Goal: Ask a question: Seek information or help from site administrators or community

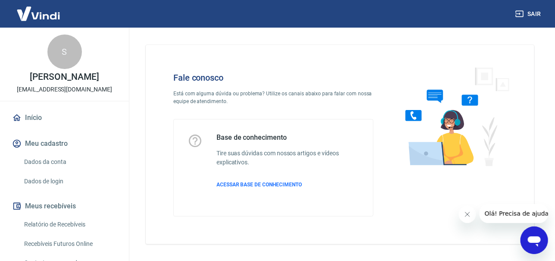
click at [528, 238] on icon "Abrir janela de mensagens" at bounding box center [534, 241] width 13 height 10
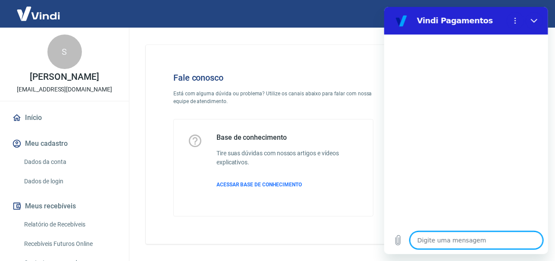
click at [442, 243] on textarea at bounding box center [476, 240] width 133 height 17
type textarea "."
type textarea "x"
type textarea ".."
type textarea "x"
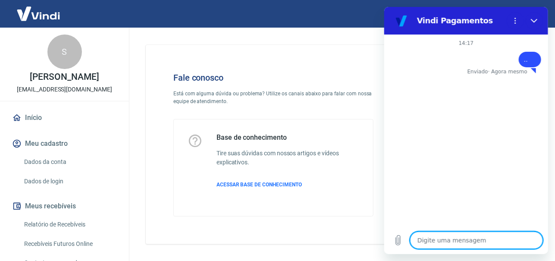
type textarea "x"
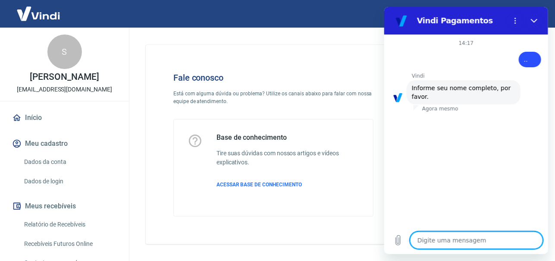
type textarea "S"
type textarea "x"
type textarea "Sa"
type textarea "x"
type textarea "Sar"
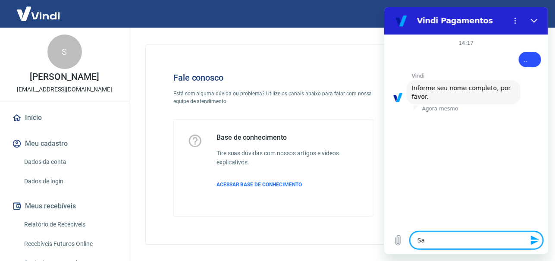
type textarea "x"
type textarea "[PERSON_NAME]"
type textarea "x"
type textarea "[PERSON_NAME]"
type textarea "x"
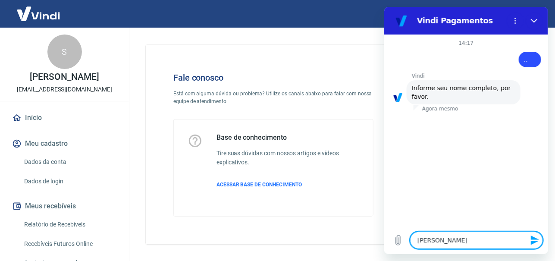
type textarea "[PERSON_NAME]"
type textarea "x"
type textarea "[PERSON_NAME]"
type textarea "x"
type textarea "[PERSON_NAME]"
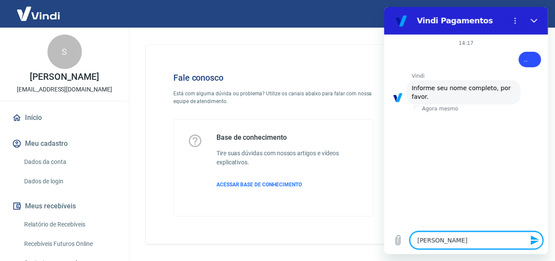
type textarea "x"
type textarea "[PERSON_NAME]"
type textarea "x"
type textarea "[PERSON_NAME]"
type textarea "x"
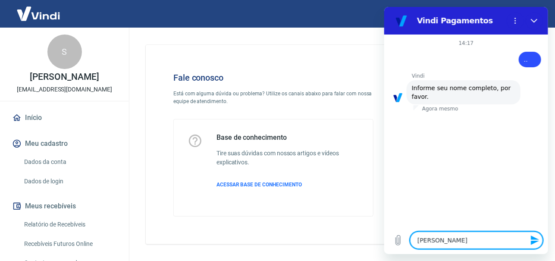
type textarea "[PERSON_NAME]"
type textarea "x"
type textarea "[PERSON_NAME]"
type textarea "x"
type textarea "[PERSON_NAME]"
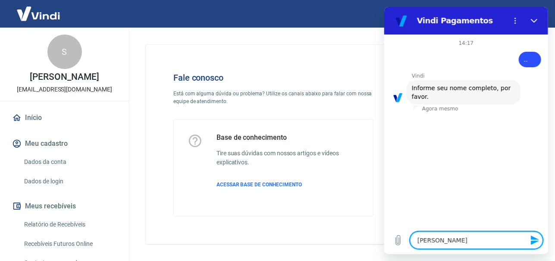
type textarea "x"
type textarea "[PERSON_NAME]"
type textarea "x"
type textarea "[PERSON_NAME]"
type textarea "x"
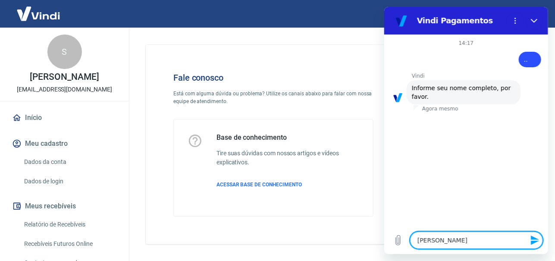
type textarea "[PERSON_NAME]"
type textarea "x"
type textarea "[PERSON_NAME]"
type textarea "x"
type textarea "[PERSON_NAME] [PERSON_NAME]"
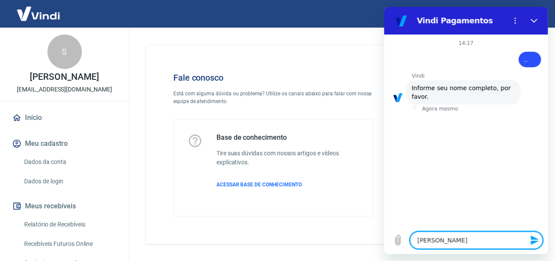
type textarea "x"
type textarea "[PERSON_NAME] [PERSON_NAME]"
type textarea "x"
type textarea "[PERSON_NAME] [PERSON_NAME]"
type textarea "x"
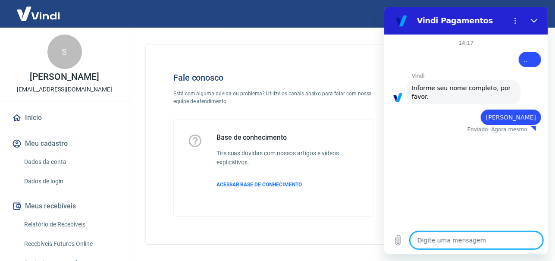
type textarea "x"
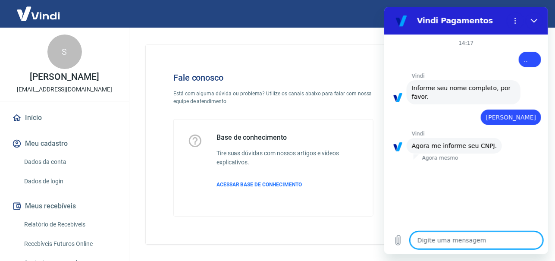
type textarea "2"
type textarea "x"
type textarea "21"
type textarea "x"
type textarea "212"
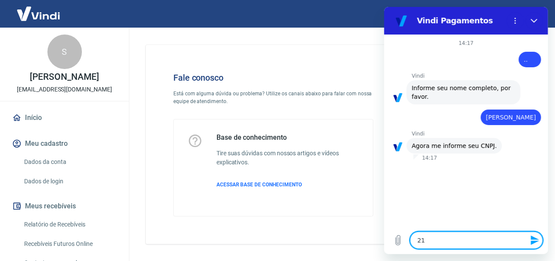
type textarea "x"
type textarea "2121"
type textarea "x"
type textarea "212"
type textarea "x"
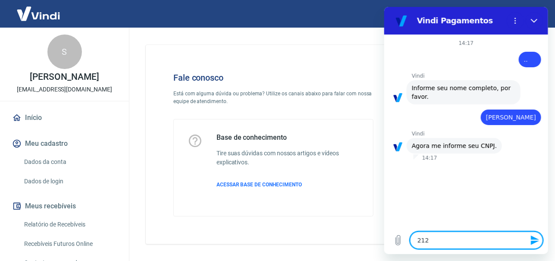
type textarea "21"
type textarea "x"
type textarea "215"
type textarea "x"
type textarea "2157"
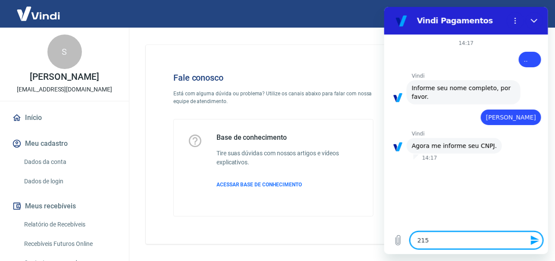
type textarea "x"
type textarea "21572"
type textarea "x"
type textarea "215724"
type textarea "x"
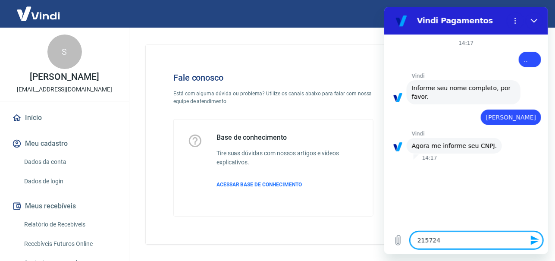
type textarea "2157243"
type textarea "x"
type textarea "21572435"
type textarea "x"
type textarea "215724350"
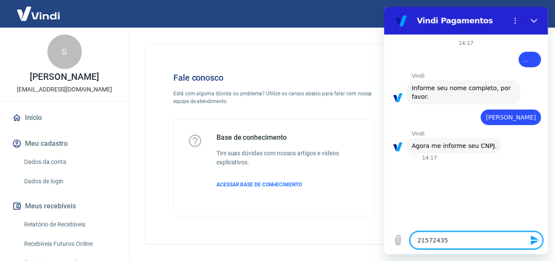
type textarea "x"
type textarea "2157243500"
type textarea "x"
type textarea "21572435000"
type textarea "x"
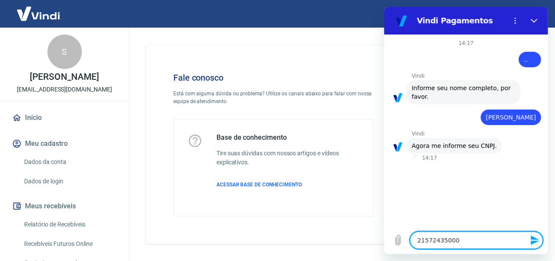
type textarea "215724350001"
type textarea "x"
type textarea "2157243500018"
type textarea "x"
type textarea "21572435000180"
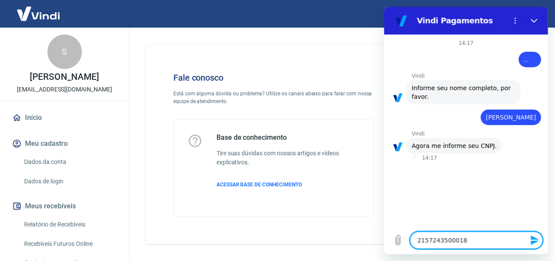
type textarea "x"
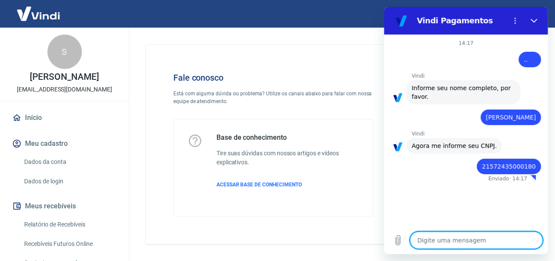
type textarea "x"
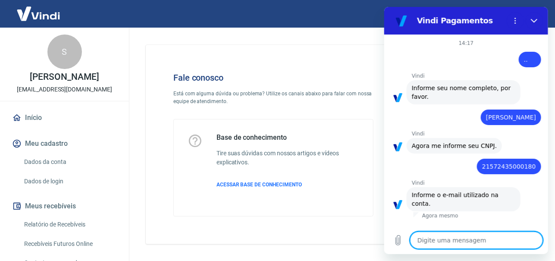
type textarea "c"
type textarea "x"
type textarea "co"
type textarea "x"
type textarea "con"
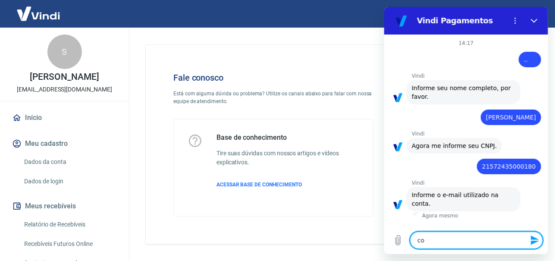
type textarea "x"
type textarea "cont"
type textarea "x"
type textarea "conta"
type textarea "x"
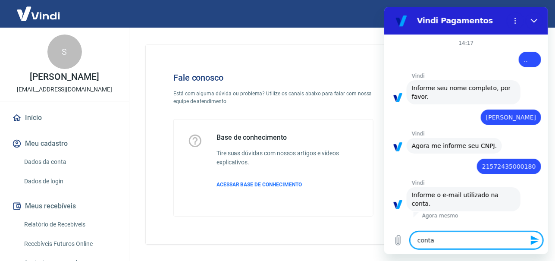
type textarea "contat"
type textarea "x"
type textarea "contato"
type textarea "x"
type textarea "contato@"
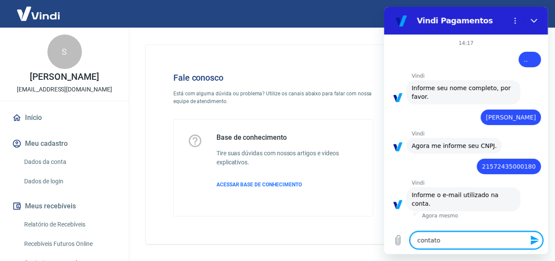
type textarea "x"
type textarea "contato@s"
type textarea "x"
type textarea "contato@so"
type textarea "x"
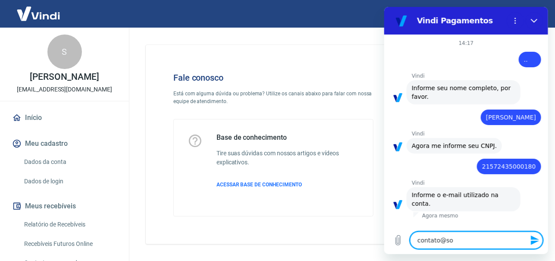
type textarea "contato@sou"
type textarea "x"
type textarea "contato@[PERSON_NAME]"
type textarea "x"
type textarea "contato@souac"
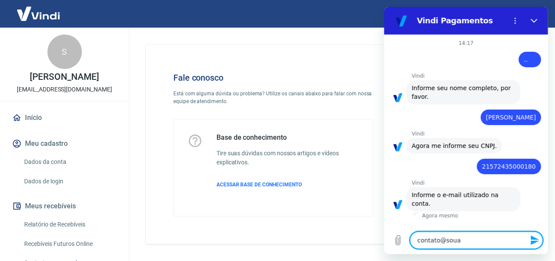
type textarea "x"
type textarea "contato@souaca"
type textarea "x"
type textarea "contato@souacal"
type textarea "x"
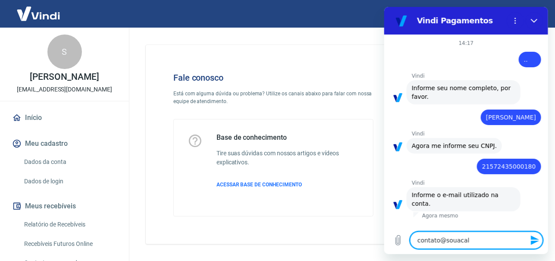
type textarea "contato@souacala"
type textarea "x"
type textarea "contato@souacalan"
type textarea "x"
type textarea "contato@souacalant"
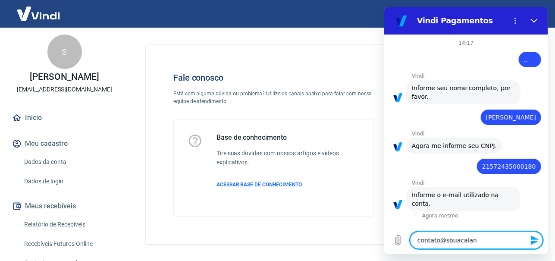
type textarea "x"
type textarea "contato@souacalanto"
type textarea "x"
type textarea "contato@souacalanto."
type textarea "x"
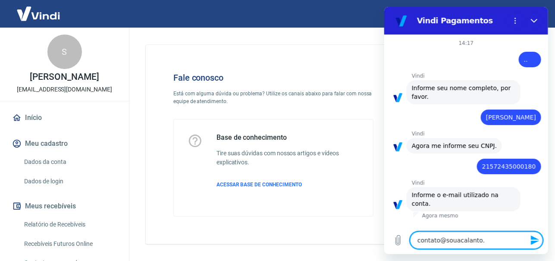
type textarea "contato@souacalanto.c"
type textarea "x"
type textarea "[EMAIL_ADDRESS][DOMAIN_NAME]"
type textarea "x"
type textarea "[EMAIL_ADDRESS][DOMAIN_NAME]"
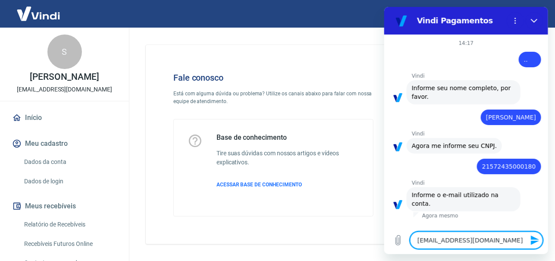
type textarea "x"
type textarea "[EMAIL_ADDRESS][DOMAIN_NAME]."
type textarea "x"
type textarea "contato@souacalanto.com.b"
type textarea "x"
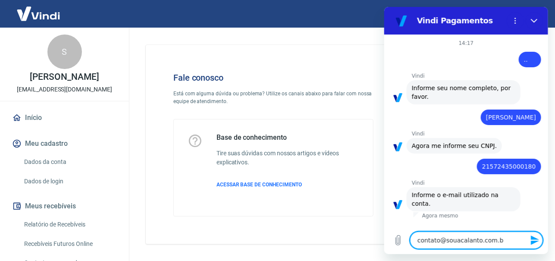
type textarea "[EMAIL_ADDRESS][DOMAIN_NAME]"
type textarea "x"
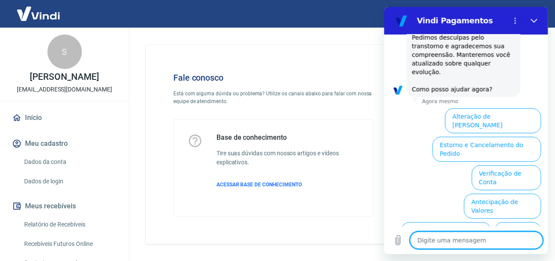
scroll to position [418, 0]
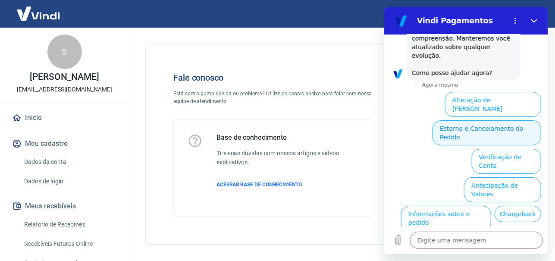
click at [458, 120] on button "Estorno e Cancelamento do Pedido" at bounding box center [486, 132] width 109 height 25
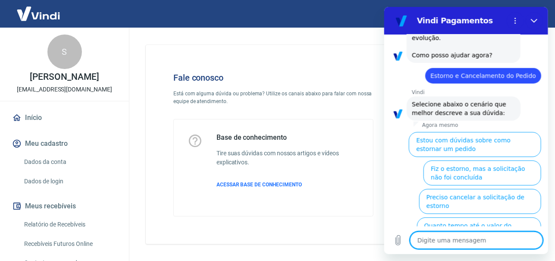
scroll to position [451, 0]
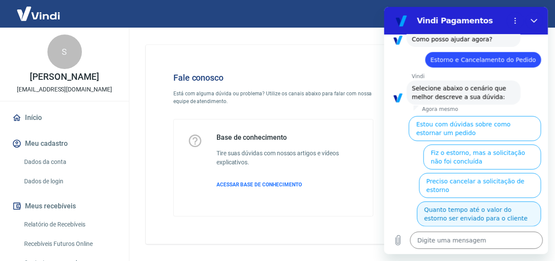
click at [503, 201] on button "Quanto tempo até o valor do estorno ser enviado para o cliente" at bounding box center [479, 213] width 124 height 25
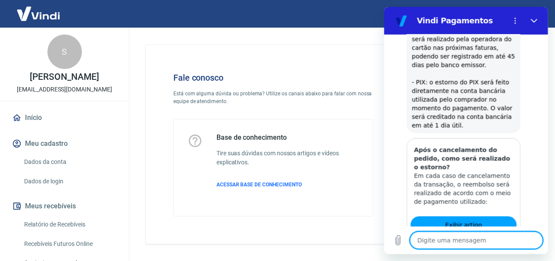
scroll to position [692, 0]
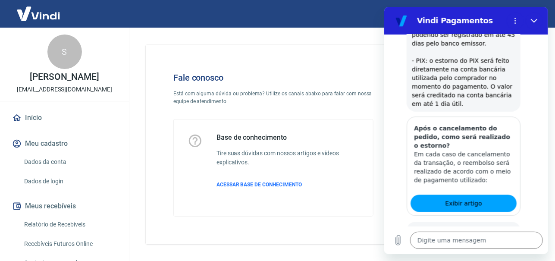
click at [500, 257] on button "Sim" at bounding box center [498, 265] width 25 height 16
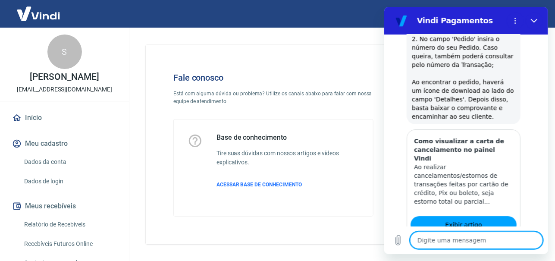
scroll to position [1014, 0]
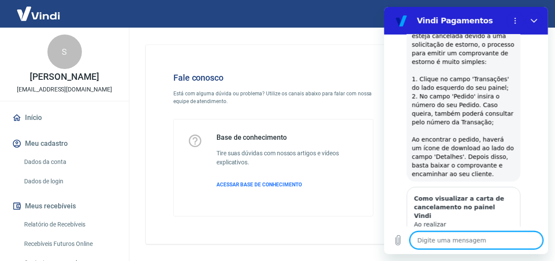
scroll to position [995, 0]
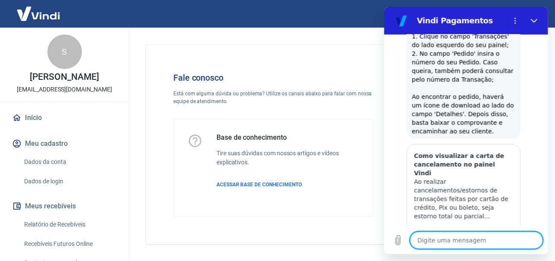
click at [467, 234] on span "Exibir artigo" at bounding box center [463, 239] width 37 height 10
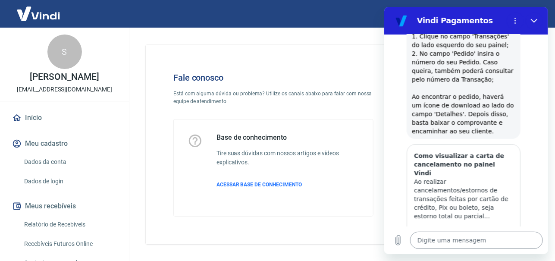
type textarea "x"
click at [455, 245] on textarea at bounding box center [476, 240] width 133 height 17
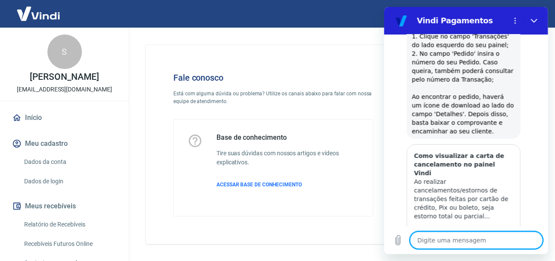
type textarea "f"
type textarea "x"
type textarea "fa"
type textarea "x"
type textarea "fal"
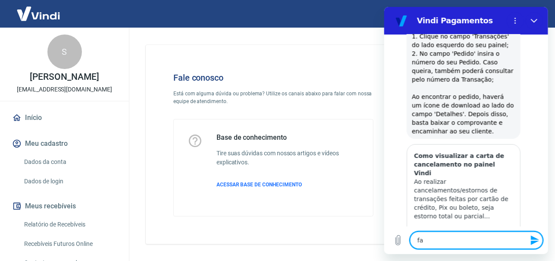
type textarea "x"
type textarea "fala"
type textarea "x"
type textarea "falar"
type textarea "x"
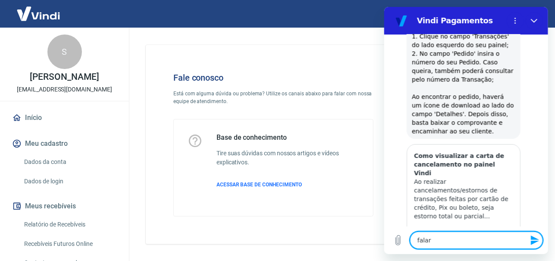
type textarea "falar"
type textarea "x"
type textarea "falar c"
type textarea "x"
type textarea "falar co"
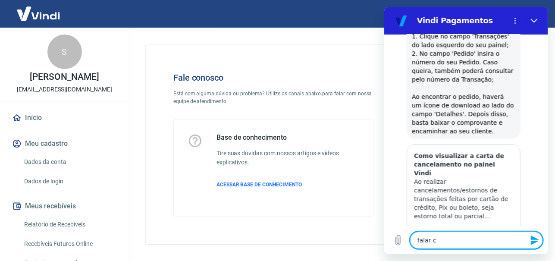
type textarea "x"
type textarea "falar com"
type textarea "x"
type textarea "falar com"
type textarea "x"
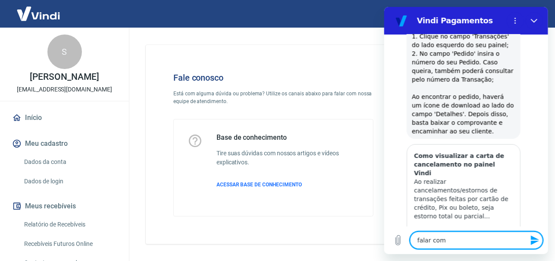
type textarea "falar com a"
type textarea "x"
type textarea "falar com at"
type textarea "x"
type textarea "falar com ate"
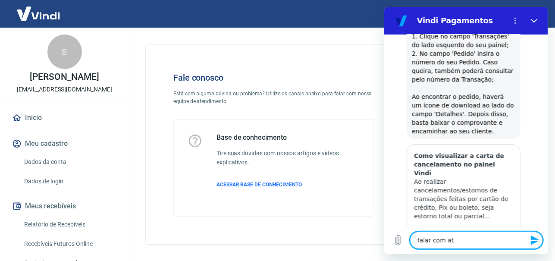
type textarea "x"
type textarea "falar com [PERSON_NAME]"
type textarea "x"
type textarea "falar com atend"
type textarea "x"
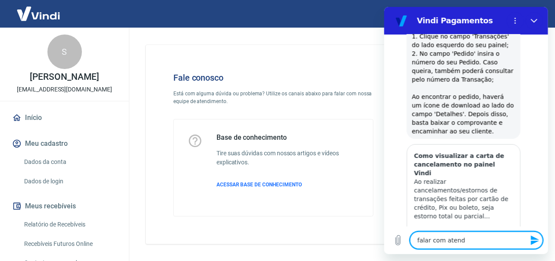
type textarea "falar com atende"
type textarea "x"
type textarea "falar com atenden"
type textarea "x"
type textarea "falar com atendent"
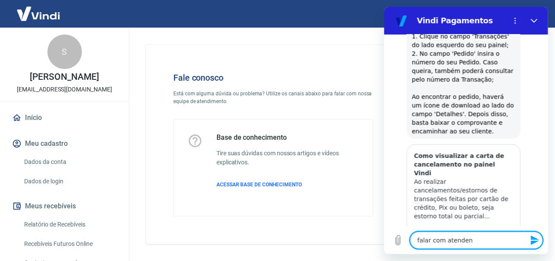
type textarea "x"
type textarea "falar com atendente"
type textarea "x"
type textarea "falar com atendente"
type textarea "x"
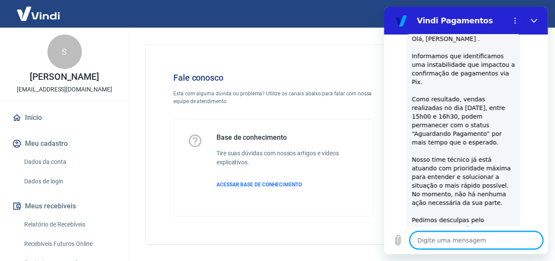
type textarea "x"
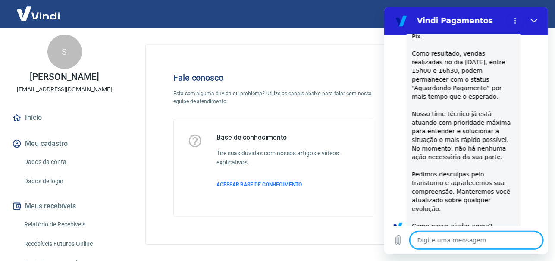
type textarea "p"
type textarea "x"
type textarea "pr"
type textarea "x"
type textarea "pre"
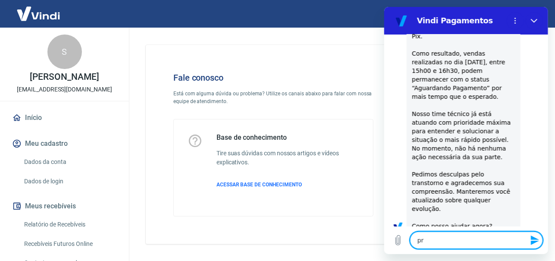
type textarea "x"
type textarea "prec"
type textarea "x"
type textarea "preci"
type textarea "x"
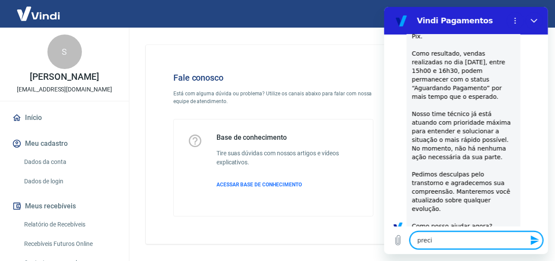
type textarea "precis"
type textarea "x"
type textarea "preciso"
type textarea "x"
type textarea "preciso"
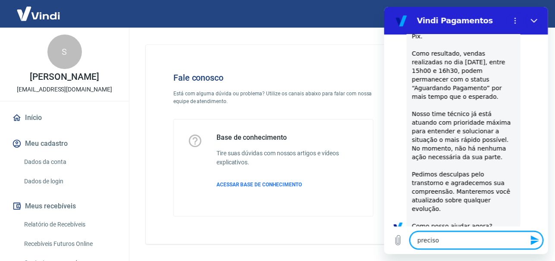
type textarea "x"
type textarea "preciso f"
type textarea "x"
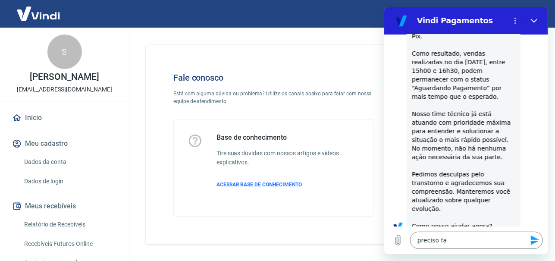
click at [509, 126] on div "Vindi diz: Olá, Sara Miranda Durães . Informamos que identificamos uma instabil…" at bounding box center [463, 109] width 114 height 248
click at [475, 244] on textarea "preciso fa" at bounding box center [476, 240] width 133 height 17
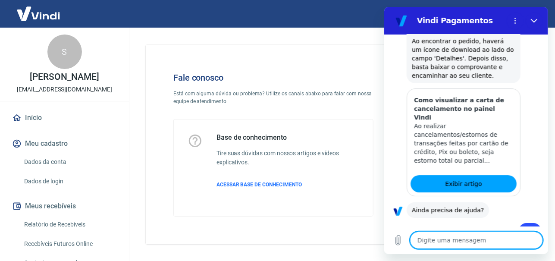
scroll to position [995, 0]
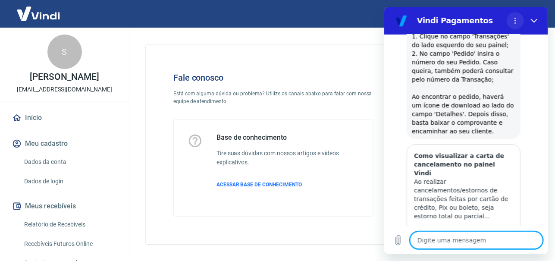
click at [512, 16] on button "Menu de opções" at bounding box center [514, 20] width 17 height 17
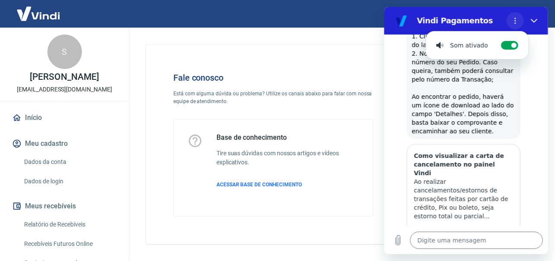
click at [512, 22] on icon "Menu de opções" at bounding box center [515, 20] width 7 height 7
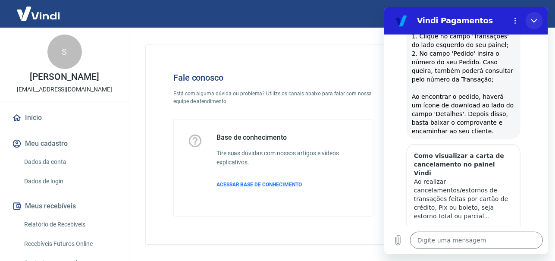
click at [536, 21] on icon "Fechar" at bounding box center [534, 20] width 7 height 7
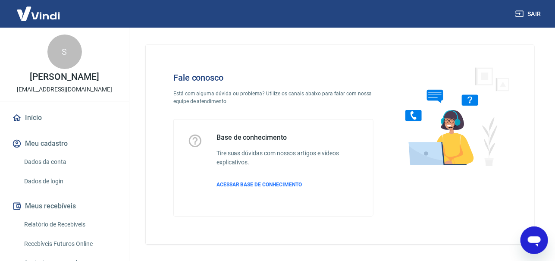
click at [538, 238] on icon "Abrir janela de mensagens" at bounding box center [534, 241] width 13 height 10
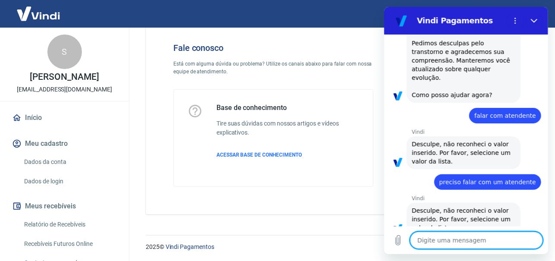
scroll to position [1450, 0]
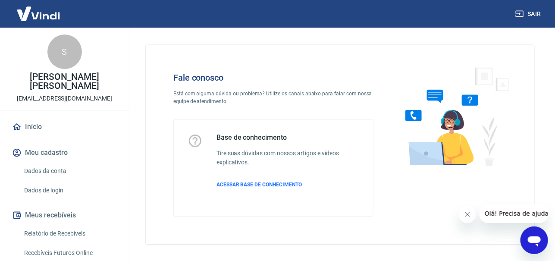
click at [529, 240] on icon "Abrir janela de mensagens" at bounding box center [534, 241] width 13 height 10
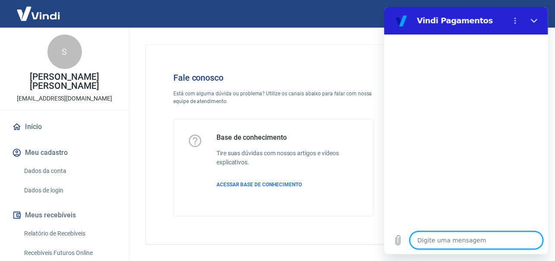
type textarea "f"
type textarea "x"
type textarea "fa"
type textarea "x"
type textarea "fal"
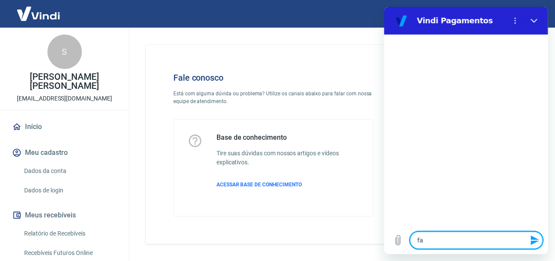
type textarea "x"
type textarea "fala"
type textarea "x"
type textarea "falar"
type textarea "x"
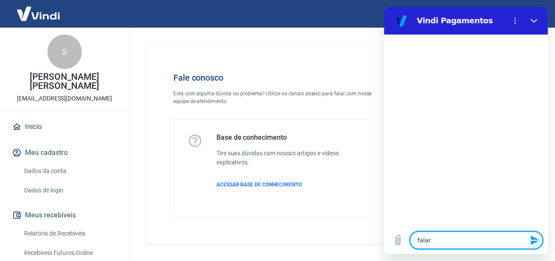
type textarea "falar"
type textarea "x"
type textarea "falar c"
type textarea "x"
type textarea "falar co"
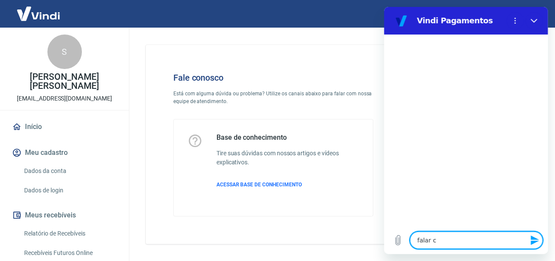
type textarea "x"
type textarea "falar com"
type textarea "x"
type textarea "falar com"
type textarea "x"
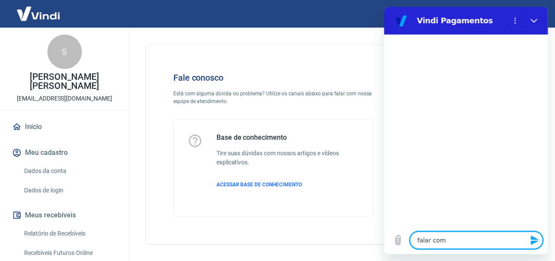
type textarea "falar com a"
type textarea "x"
type textarea "falar com at"
type textarea "x"
type textarea "falar com ate"
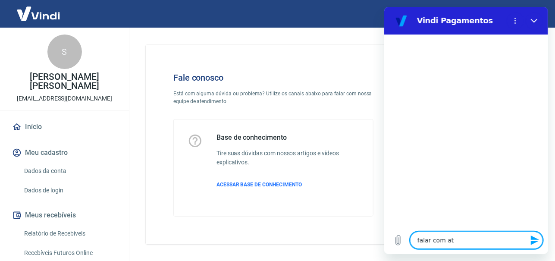
type textarea "x"
type textarea "falar com [PERSON_NAME]"
type textarea "x"
type textarea "falar com atend"
type textarea "x"
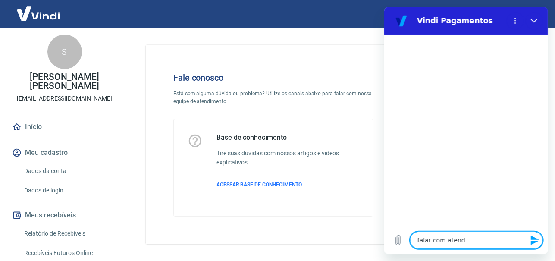
type textarea "falar com atende"
type textarea "x"
type textarea "falar com atendet"
type textarea "x"
type textarea "falar com atendete"
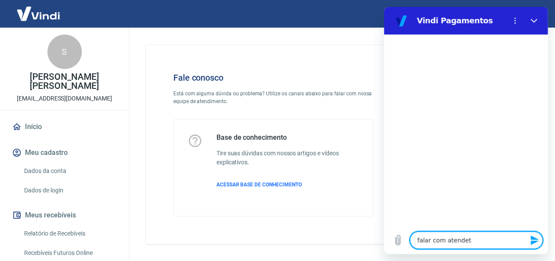
type textarea "x"
type textarea "falar com atendete"
type textarea "x"
type textarea "falar com atendete"
type textarea "x"
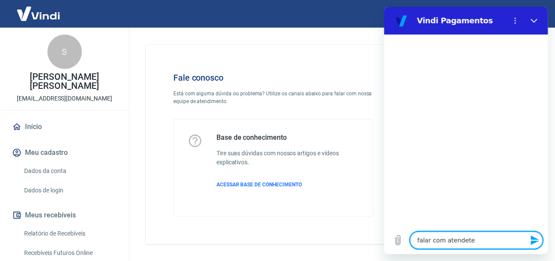
type textarea "falar com atendet"
type textarea "x"
type textarea "falar com atende"
type textarea "x"
type textarea "falar com atend"
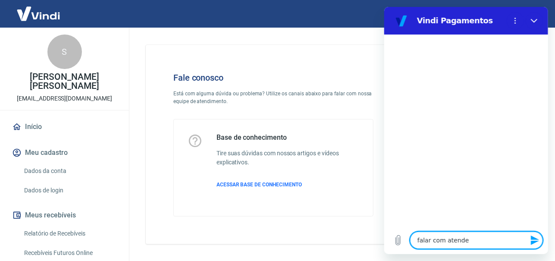
type textarea "x"
type textarea "falar com [PERSON_NAME]"
type textarea "x"
type textarea "falar com ate"
type textarea "x"
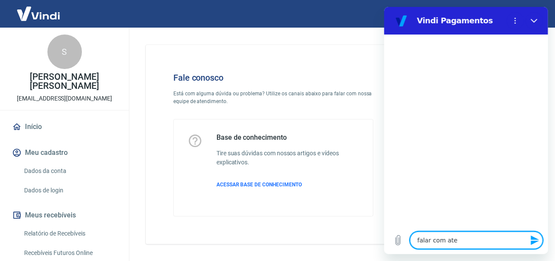
type textarea "falar com at"
type textarea "x"
type textarea "falar com a"
type textarea "x"
type textarea "falar com"
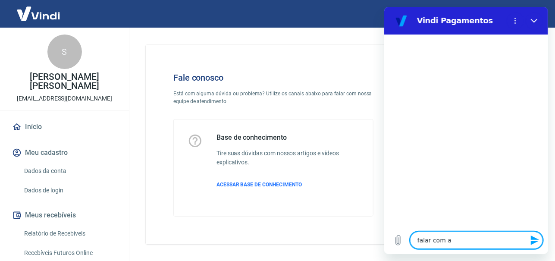
type textarea "x"
type textarea "falar com"
type textarea "x"
type textarea "falar co"
type textarea "x"
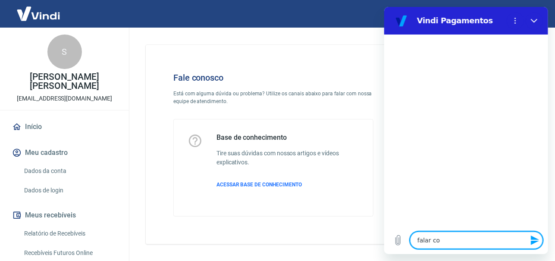
type textarea "falar c"
type textarea "x"
type textarea "falar"
type textarea "x"
type textarea "falar"
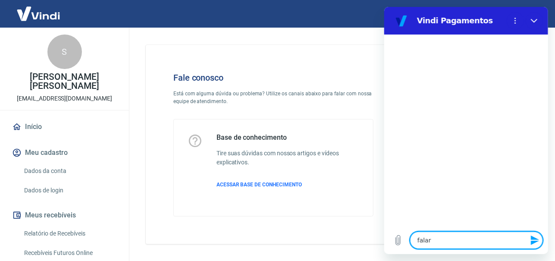
type textarea "x"
type textarea "fala"
type textarea "x"
type textarea "fal"
type textarea "x"
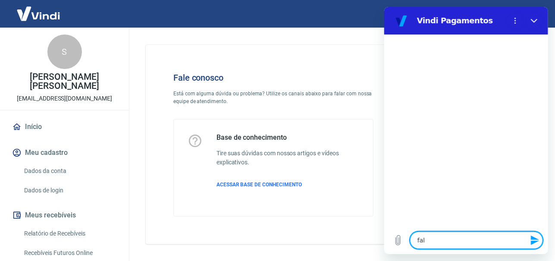
type textarea "fa"
type textarea "x"
type textarea "f"
type textarea "x"
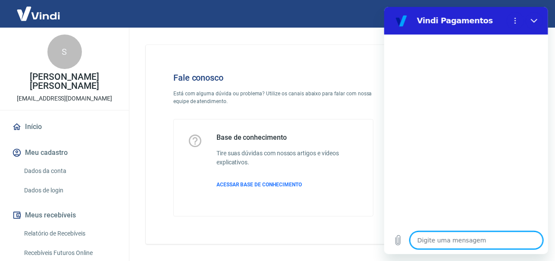
type textarea "."
type textarea "x"
type textarea ".."
type textarea "x"
type textarea "..."
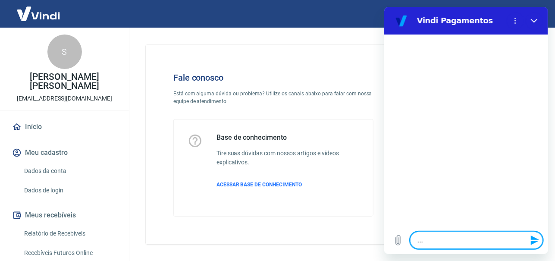
type textarea "x"
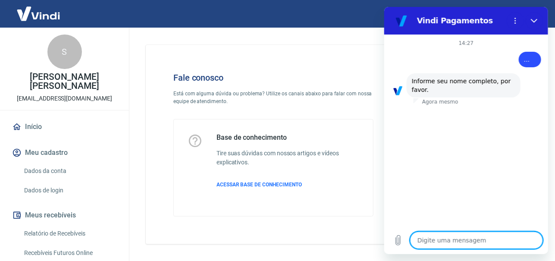
type textarea "S"
type textarea "x"
type textarea "Sa"
type textarea "x"
type textarea "Sar"
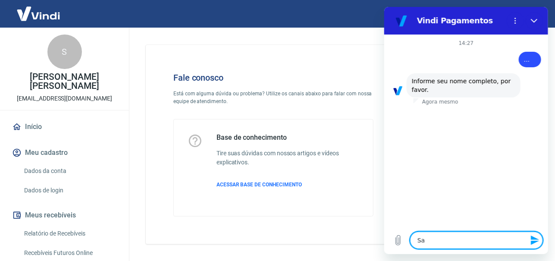
type textarea "x"
type textarea "[PERSON_NAME]"
type textarea "x"
type textarea "[PERSON_NAME]"
type textarea "x"
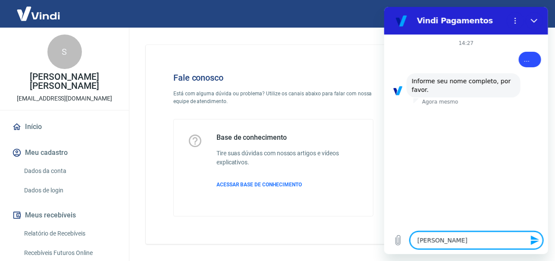
type textarea "[PERSON_NAME]"
type textarea "x"
type textarea "[PERSON_NAME]"
type textarea "x"
type textarea "[PERSON_NAME]"
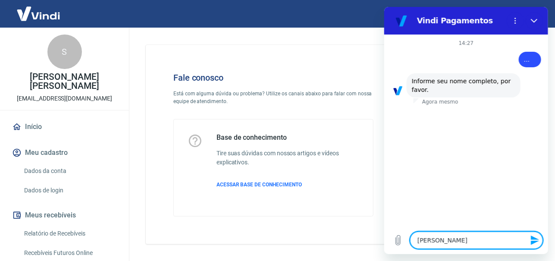
type textarea "x"
type textarea "[PERSON_NAME]"
type textarea "x"
type textarea "[PERSON_NAME]"
type textarea "x"
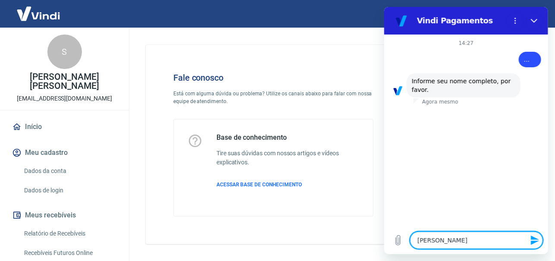
type textarea "[PERSON_NAME]"
type textarea "x"
type textarea "[PERSON_NAME]"
type textarea "x"
type textarea "[PERSON_NAME]"
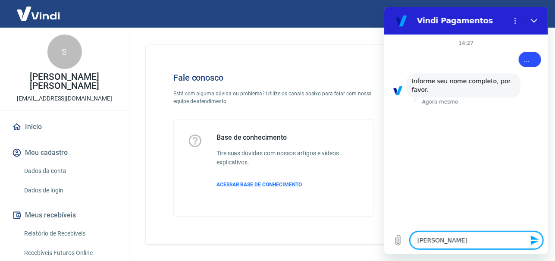
type textarea "x"
type textarea "[PERSON_NAME]"
type textarea "x"
type textarea "[PERSON_NAME]"
type textarea "x"
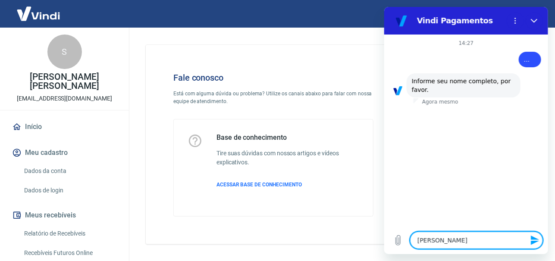
type textarea "[PERSON_NAME]"
type textarea "x"
type textarea "[PERSON_NAME]"
type textarea "x"
type textarea "[PERSON_NAME] [PERSON_NAME]"
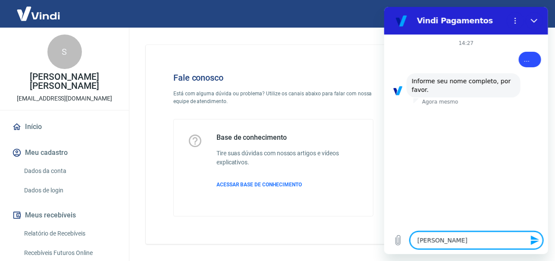
type textarea "x"
type textarea "[PERSON_NAME] [PERSON_NAME]"
type textarea "x"
type textarea "[PERSON_NAME] [PERSON_NAME]"
type textarea "x"
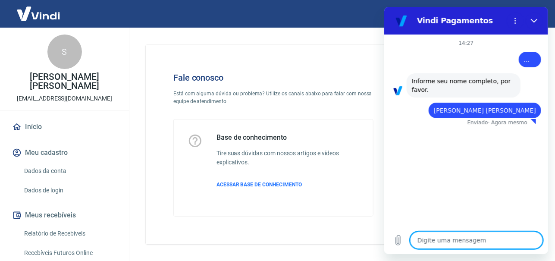
type textarea "x"
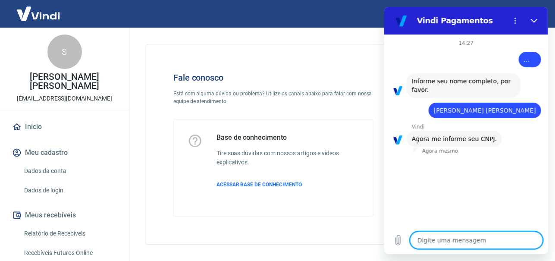
type textarea "2"
type textarea "x"
type textarea "21"
type textarea "x"
type textarea "215"
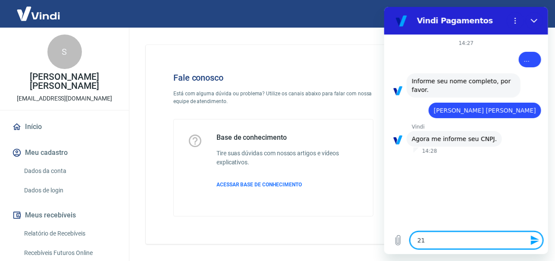
type textarea "x"
type textarea "2157"
type textarea "x"
type textarea "21572"
type textarea "x"
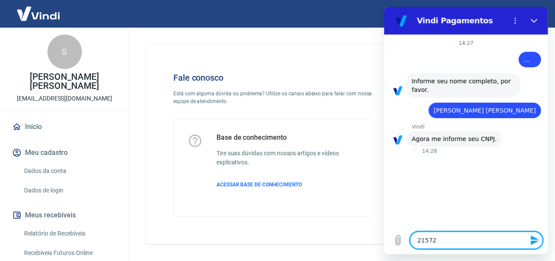
type textarea "215724"
type textarea "x"
type textarea "2157243"
type textarea "x"
type textarea "21572435"
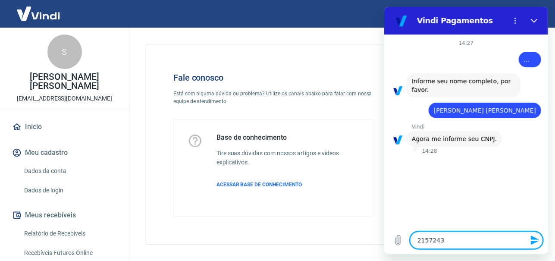
type textarea "x"
type textarea "215724350"
type textarea "x"
type textarea "2157243500"
type textarea "x"
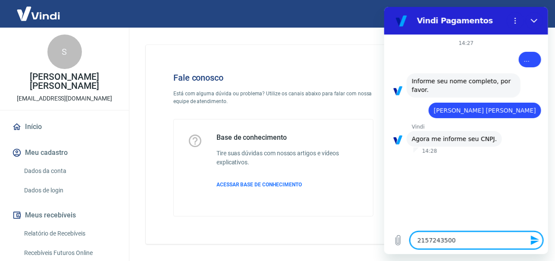
type textarea "21572435000"
type textarea "x"
type textarea "215724350001"
type textarea "x"
type textarea "2157243500018"
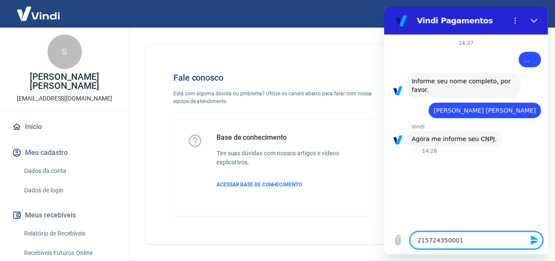
type textarea "x"
type textarea "21572435000180"
type textarea "x"
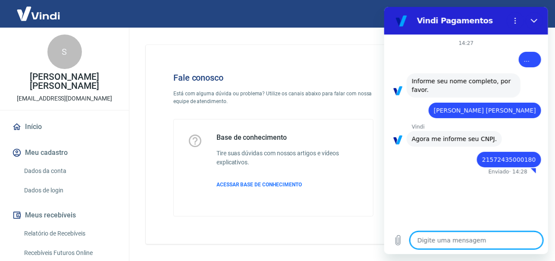
type textarea "x"
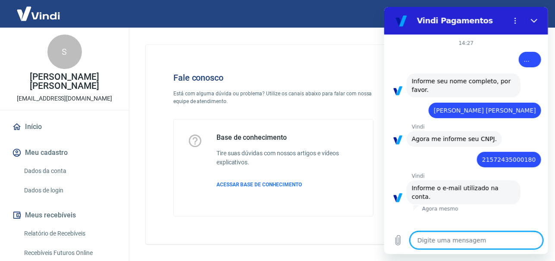
type textarea "c"
type textarea "x"
type textarea "co"
type textarea "x"
type textarea "con"
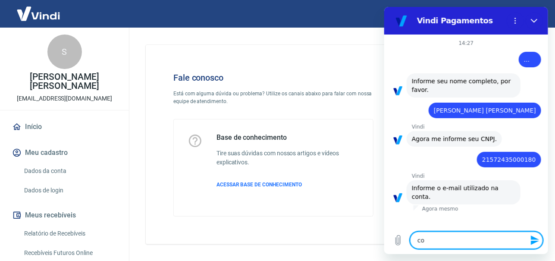
type textarea "x"
type textarea "cont"
type textarea "x"
type textarea "conta"
type textarea "x"
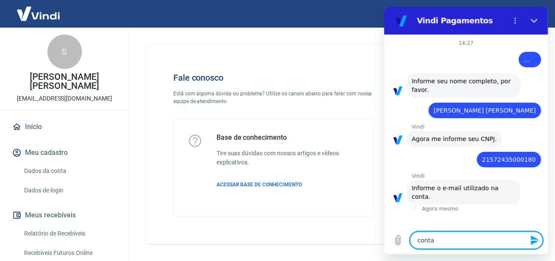
type textarea "contat"
type textarea "x"
type textarea "contato"
type textarea "x"
type textarea "contato@"
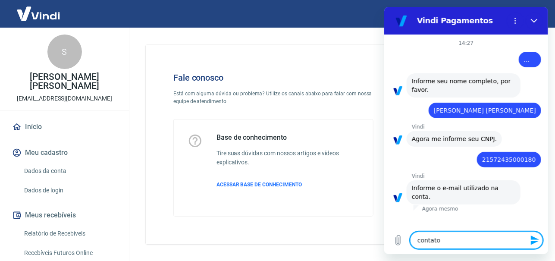
type textarea "x"
type textarea "contato@s"
type textarea "x"
type textarea "contato@so"
type textarea "x"
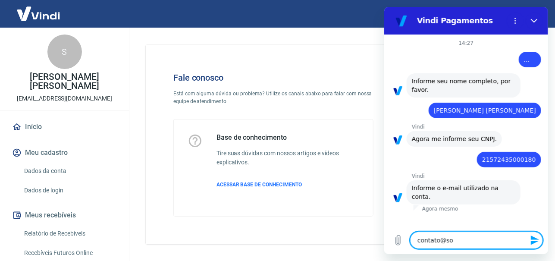
type textarea "contato@sou"
type textarea "x"
type textarea "contato@[PERSON_NAME]"
type textarea "x"
type textarea "contato@souac"
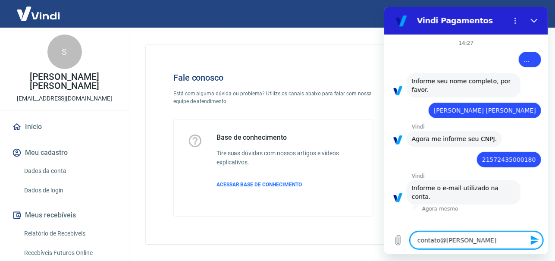
type textarea "x"
type textarea "contato@souaca"
type textarea "x"
type textarea "contato@souacal"
type textarea "x"
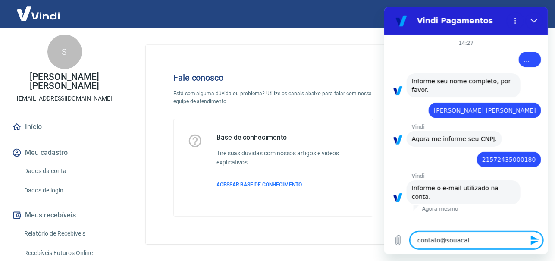
type textarea "contato@souacala"
type textarea "x"
type textarea "contato@souacalan"
type textarea "x"
type textarea "contato@souacalant"
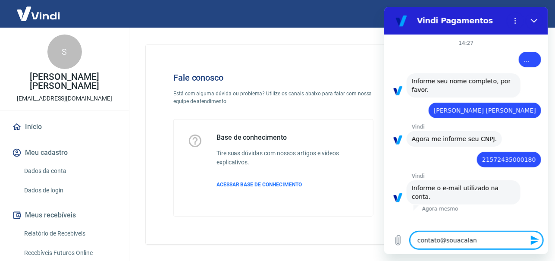
type textarea "x"
type textarea "contato@souacalanto"
type textarea "x"
type textarea "contato@souacalanto."
type textarea "x"
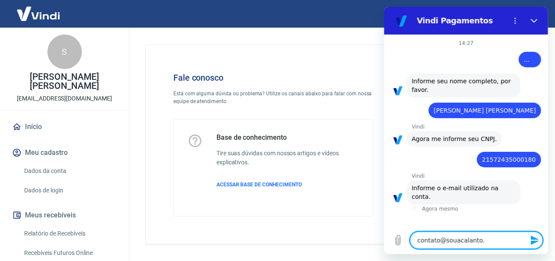
type textarea "contato@souacalanto.c"
type textarea "x"
type textarea "[EMAIL_ADDRESS][DOMAIN_NAME]"
type textarea "x"
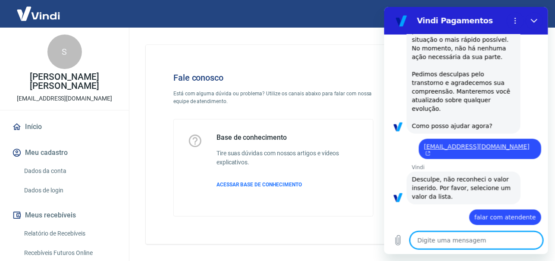
scroll to position [368, 0]
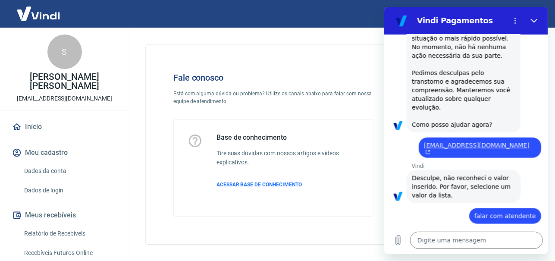
click at [263, 46] on div "Fale conosco Está com alguma dúvida ou problema? Utilize os canais abaixo para …" at bounding box center [340, 144] width 389 height 199
drag, startPoint x: 266, startPoint y: 185, endPoint x: 271, endPoint y: 186, distance: 5.7
click at [266, 185] on span "ACESSAR BASE DE CONHECIMENTO" at bounding box center [259, 185] width 85 height 6
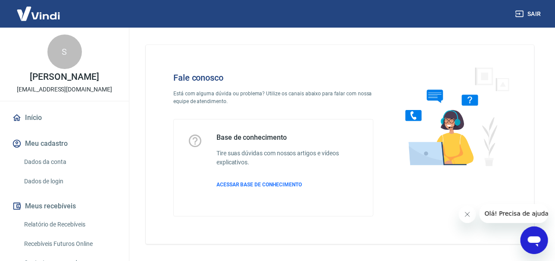
click at [535, 244] on icon "Abrir janela de mensagens" at bounding box center [534, 240] width 16 height 16
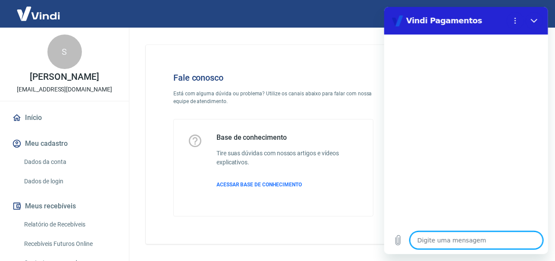
click at [445, 242] on textarea at bounding box center [476, 240] width 133 height 17
type textarea "o"
type textarea "x"
type textarea "oi"
type textarea "x"
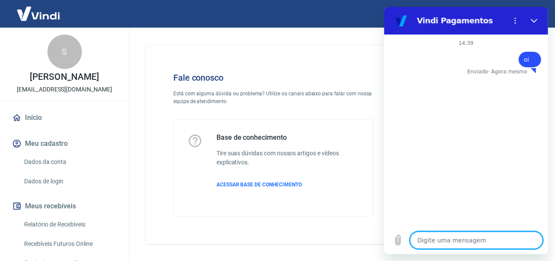
type textarea "x"
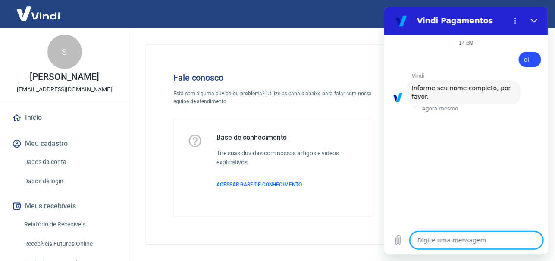
type textarea "S"
type textarea "x"
type textarea "Sa"
type textarea "x"
type textarea "Sar"
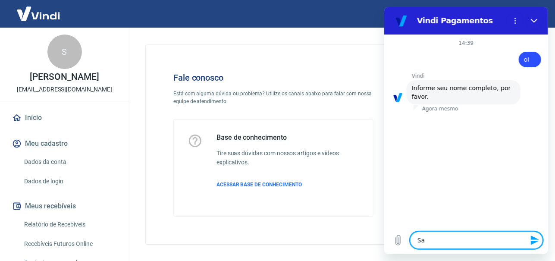
type textarea "x"
type textarea "[PERSON_NAME]"
type textarea "x"
type textarea "[PERSON_NAME]"
type textarea "x"
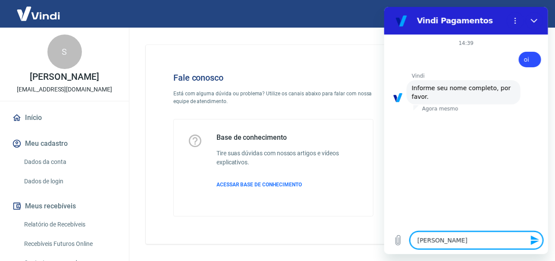
type textarea "[PERSON_NAME]"
type textarea "x"
type textarea "[PERSON_NAME]"
type textarea "x"
type textarea "[PERSON_NAME]"
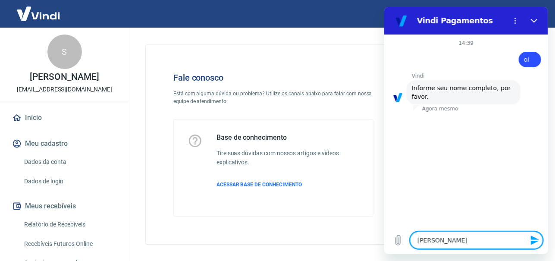
type textarea "x"
type textarea "[PERSON_NAME]"
type textarea "x"
type textarea "[PERSON_NAME]"
type textarea "x"
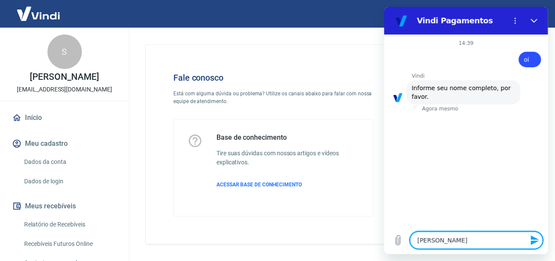
type textarea "[PERSON_NAME]"
type textarea "x"
type textarea "[PERSON_NAME]"
type textarea "x"
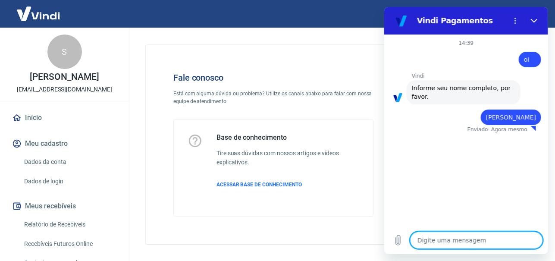
type textarea "x"
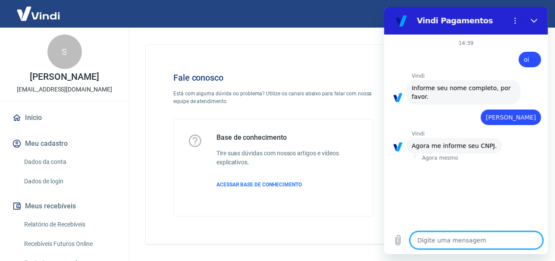
type textarea "2"
type textarea "x"
type textarea "21"
type textarea "x"
type textarea "215"
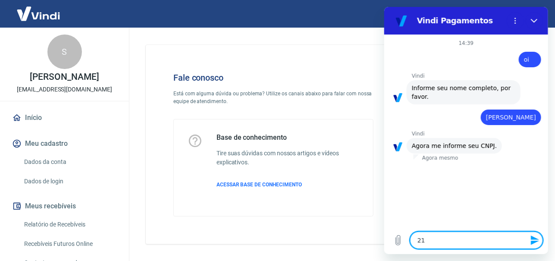
type textarea "x"
type textarea "2157"
type textarea "x"
type textarea "21572"
type textarea "x"
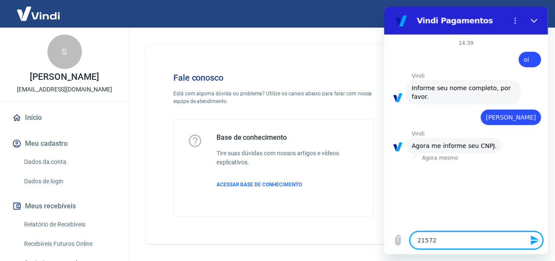
type textarea "215724"
type textarea "x"
type textarea "2157243"
type textarea "x"
type textarea "21572435"
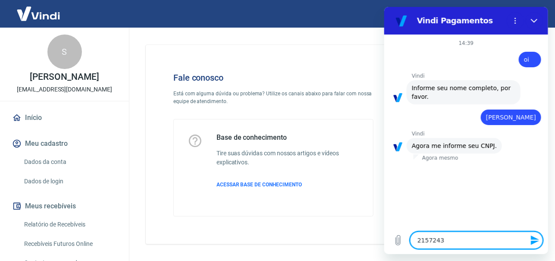
type textarea "x"
type textarea "215724350"
type textarea "x"
type textarea "2157243500"
type textarea "x"
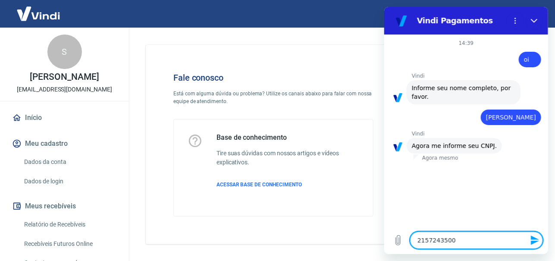
type textarea "21572435000"
type textarea "x"
type textarea "215724350001"
type textarea "x"
type textarea "2157243500018"
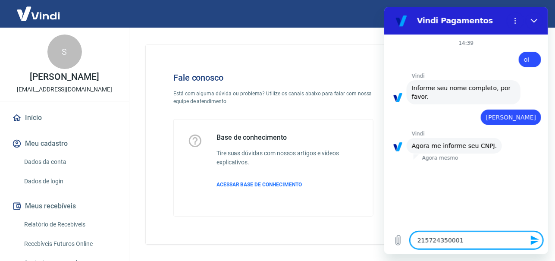
type textarea "x"
type textarea "21572435000180"
type textarea "x"
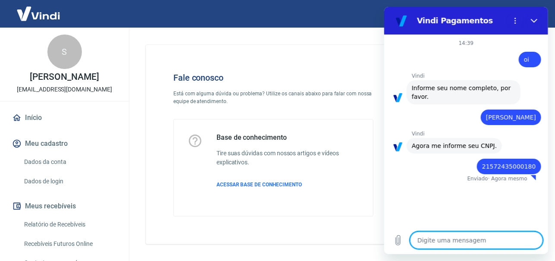
type textarea "x"
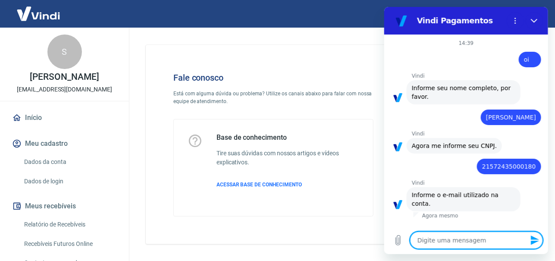
type textarea "c"
type textarea "x"
type textarea "co"
type textarea "x"
type textarea "con"
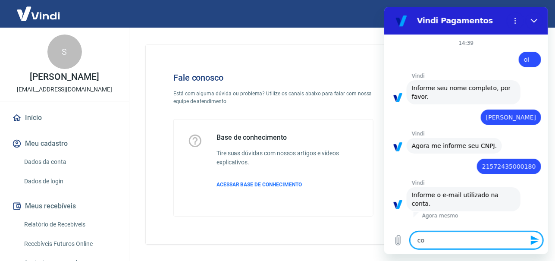
type textarea "x"
type textarea "cont"
type textarea "x"
type textarea "conta"
type textarea "x"
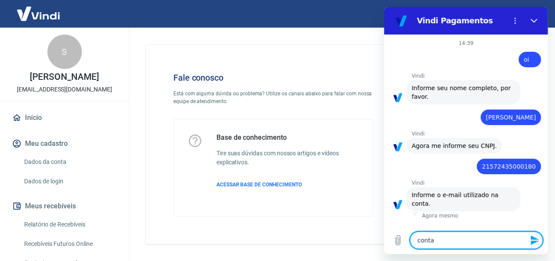
type textarea "contat"
type textarea "x"
type textarea "contato"
type textarea "x"
type textarea "contato@"
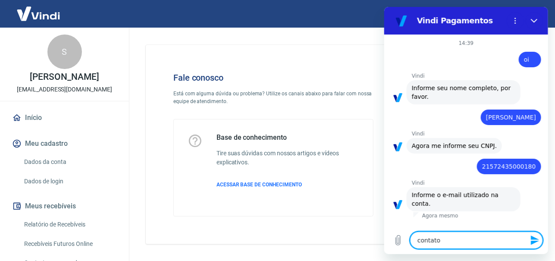
type textarea "x"
type textarea "contato@s"
type textarea "x"
type textarea "contato@so"
type textarea "x"
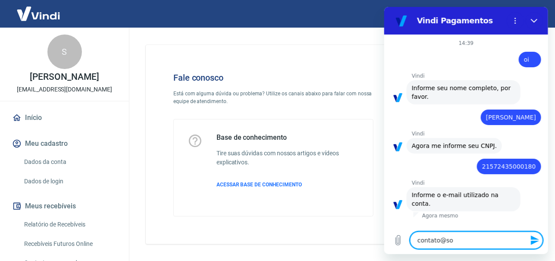
type textarea "contato@sou"
type textarea "x"
type textarea "contato@[PERSON_NAME]"
type textarea "x"
type textarea "contato@souac"
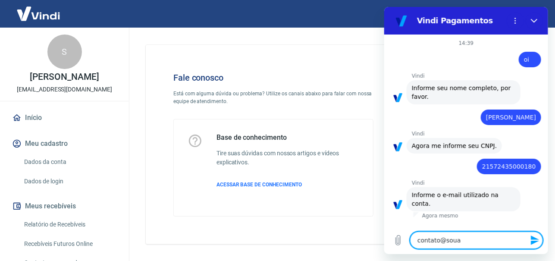
type textarea "x"
type textarea "contato@souaca"
type textarea "x"
type textarea "contato@souacal"
type textarea "x"
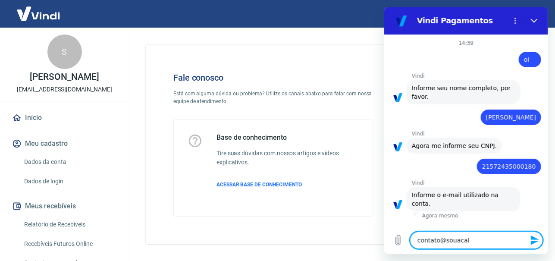
type textarea "contato@souacala"
type textarea "x"
type textarea "contato@souacalan"
type textarea "x"
type textarea "contato@souacalant"
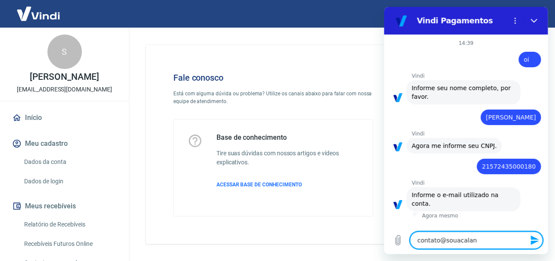
type textarea "x"
type textarea "contato@souacalanto"
type textarea "x"
type textarea "contato@souacalanto."
type textarea "x"
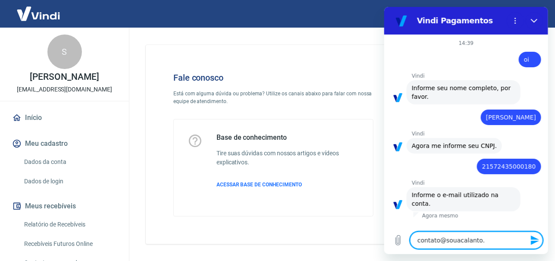
type textarea "contato@souacalanto.c"
type textarea "x"
type textarea "[EMAIL_ADDRESS][DOMAIN_NAME]"
type textarea "x"
type textarea "[EMAIL_ADDRESS][DOMAIN_NAME]"
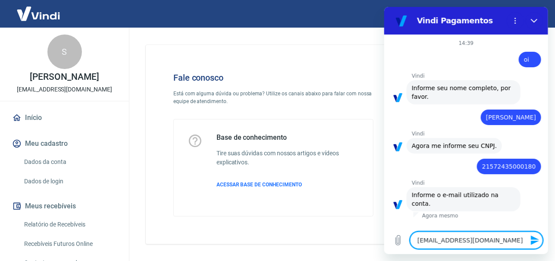
type textarea "x"
type textarea "[EMAIL_ADDRESS][DOMAIN_NAME]."
type textarea "x"
type textarea "contato@souacalanto.com.b"
type textarea "x"
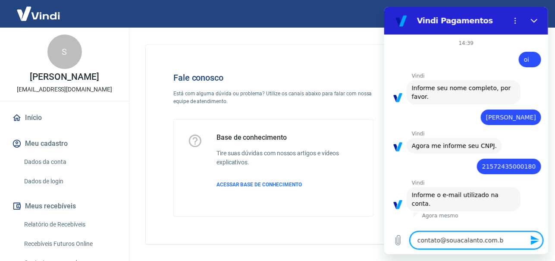
type textarea "[EMAIL_ADDRESS][DOMAIN_NAME]"
type textarea "x"
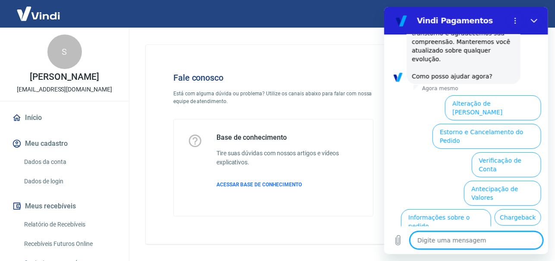
scroll to position [418, 0]
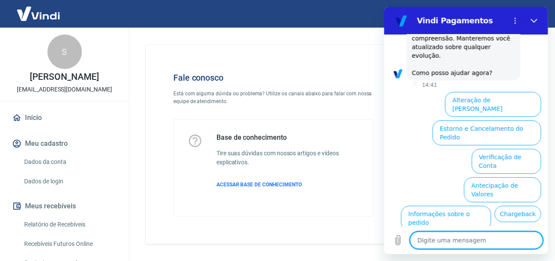
click at [480, 120] on button "Estorno e Cancelamento do Pedido" at bounding box center [486, 132] width 109 height 25
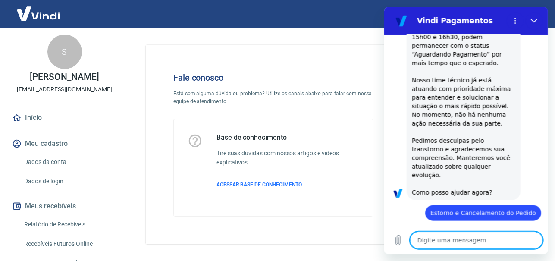
scroll to position [451, 0]
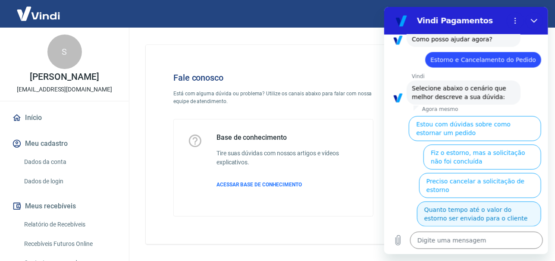
click at [475, 201] on button "Quanto tempo até o valor do estorno ser enviado para o cliente" at bounding box center [479, 213] width 124 height 25
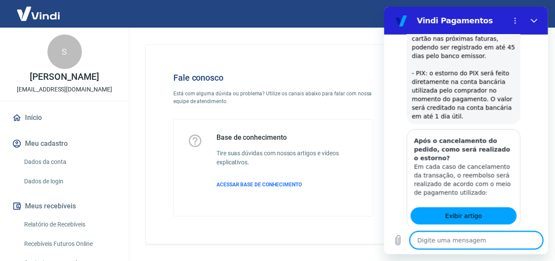
scroll to position [692, 0]
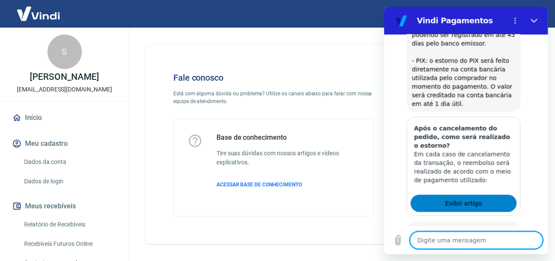
click at [469, 198] on span "Exibir artigo" at bounding box center [463, 203] width 37 height 10
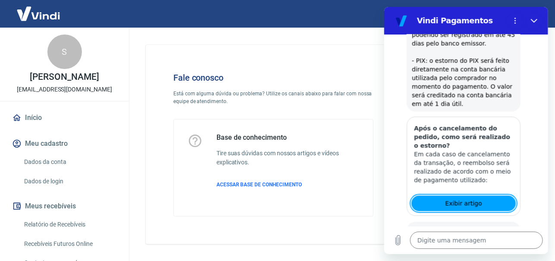
click at [519, 257] on button "Não" at bounding box center [528, 265] width 26 height 16
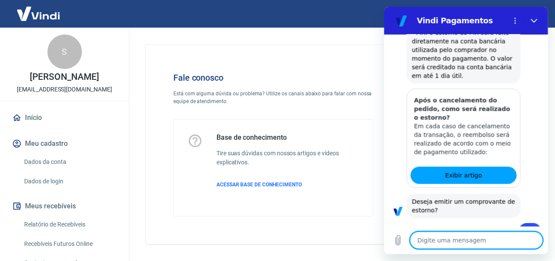
scroll to position [742, 0]
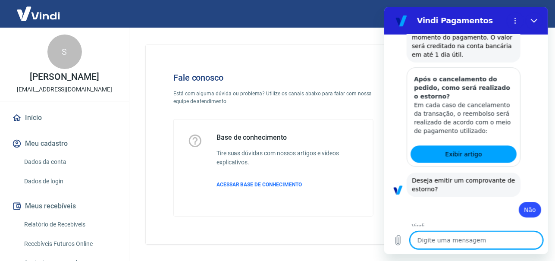
click at [491, 257] on button "Sim" at bounding box center [498, 265] width 25 height 16
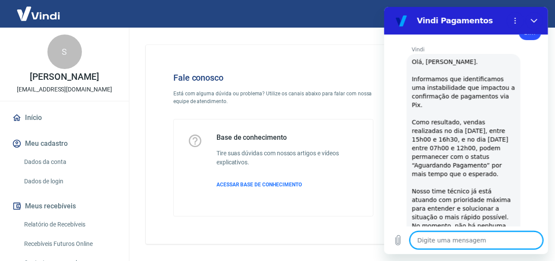
type textarea "x"
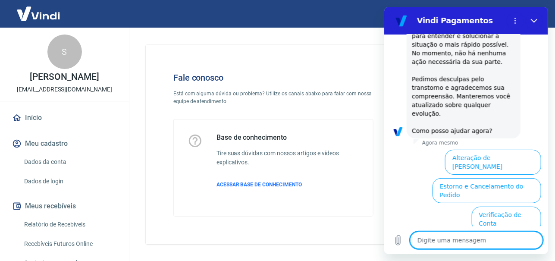
scroll to position [1171, 0]
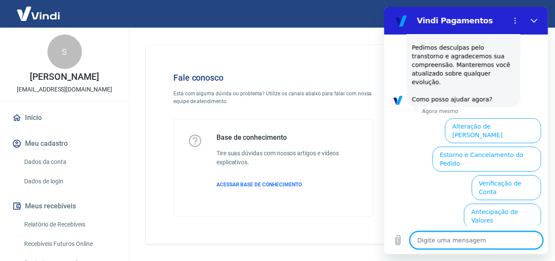
type textarea "f"
type textarea "x"
type textarea "fa"
type textarea "x"
type textarea "fal"
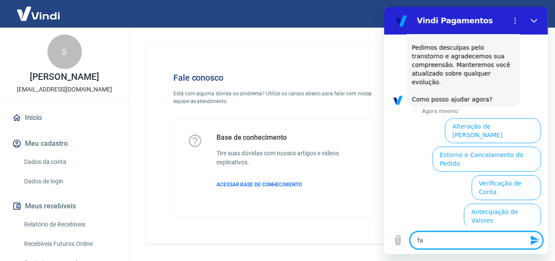
type textarea "x"
type textarea "fala"
type textarea "x"
type textarea "falar"
type textarea "x"
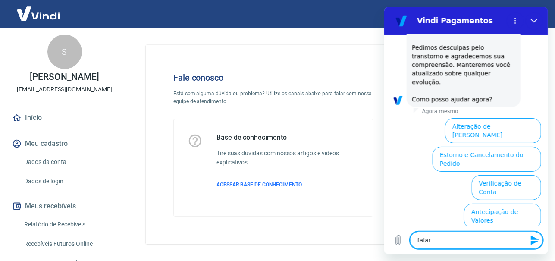
type textarea "falar"
type textarea "x"
type textarea "falar c"
type textarea "x"
type textarea "falar co"
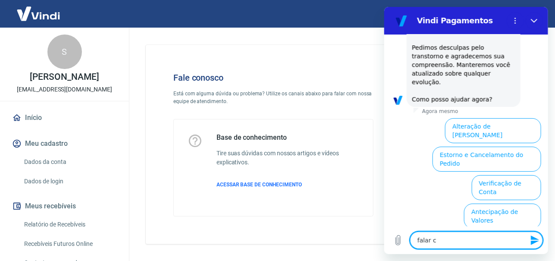
type textarea "x"
type textarea "falar com"
type textarea "x"
type textarea "falar com"
type textarea "x"
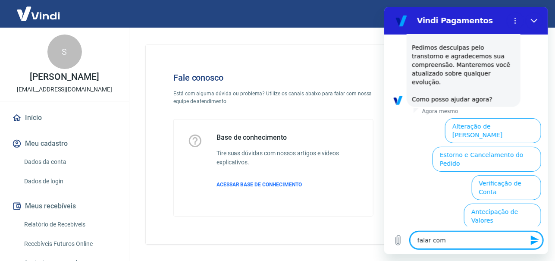
type textarea "falar com a"
type textarea "x"
type textarea "falar com at"
type textarea "x"
type textarea "falar com ate"
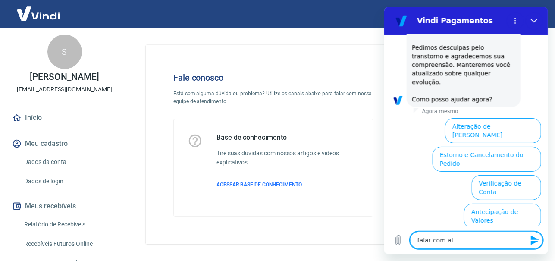
type textarea "x"
type textarea "falar com [PERSON_NAME]"
type textarea "x"
type textarea "falar com atend"
type textarea "x"
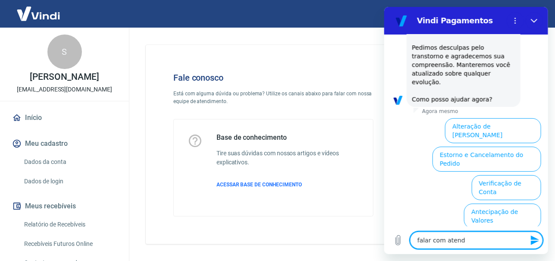
type textarea "falar com atende"
type textarea "x"
type textarea "falar com atenden"
type textarea "x"
type textarea "falar com atendent"
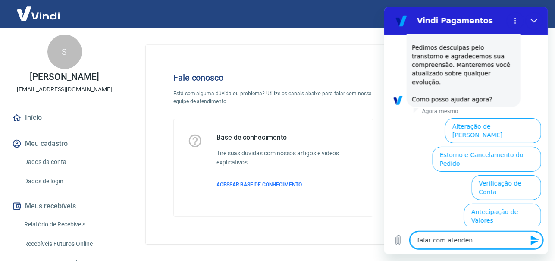
type textarea "x"
type textarea "falar com atendente"
type textarea "x"
type textarea "falar com atendente"
type textarea "x"
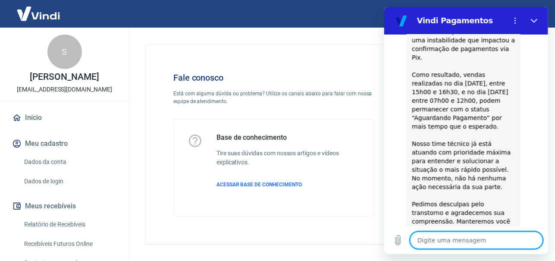
scroll to position [1016, 0]
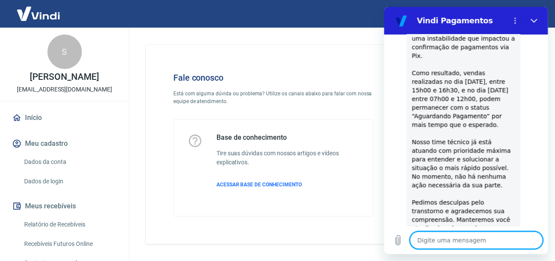
type textarea "x"
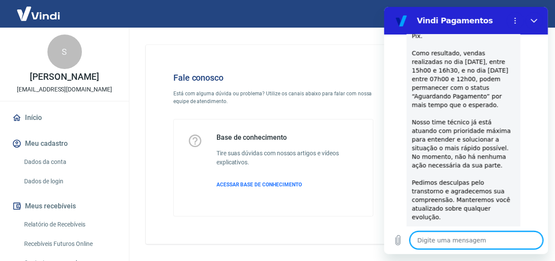
scroll to position [1062, 0]
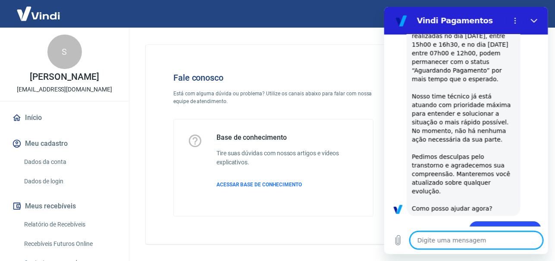
type textarea "p"
type textarea "x"
type textarea "pr"
type textarea "x"
type textarea "pre"
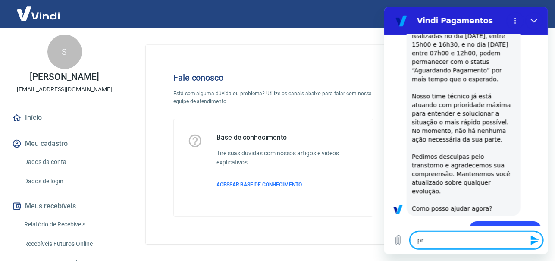
type textarea "x"
type textarea "prec"
type textarea "x"
type textarea "preci"
type textarea "x"
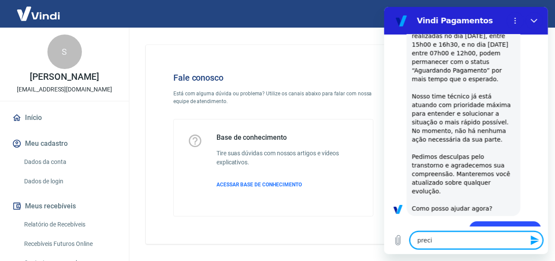
type textarea "precis"
type textarea "x"
type textarea "preciso"
type textarea "x"
type textarea "preciso"
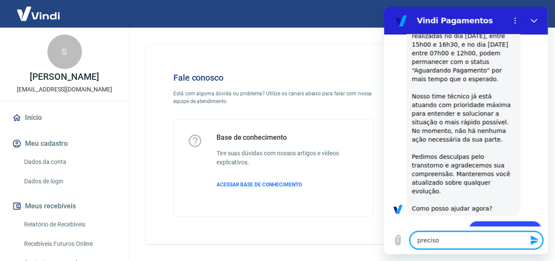
type textarea "x"
type textarea "preciso f"
type textarea "x"
type textarea "preciso fa"
type textarea "x"
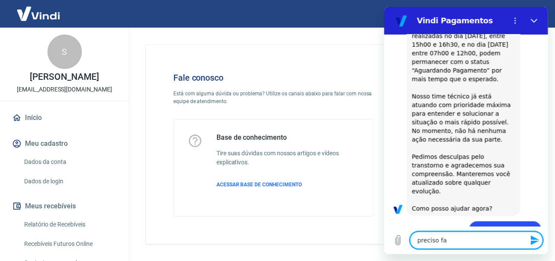
type textarea "preciso fal"
type textarea "x"
type textarea "preciso fala"
type textarea "x"
type textarea "preciso falar"
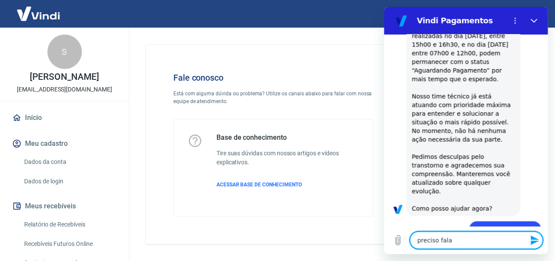
type textarea "x"
type textarea "preciso falar"
type textarea "x"
type textarea "preciso falar c"
type textarea "x"
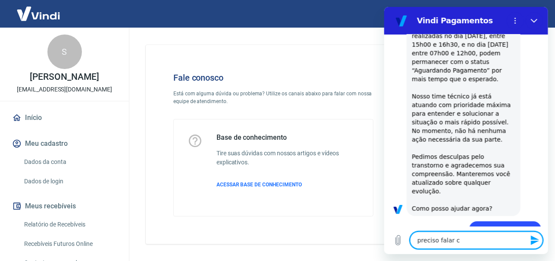
type textarea "preciso falar co"
type textarea "x"
type textarea "preciso falar com"
type textarea "x"
type textarea "preciso falar com"
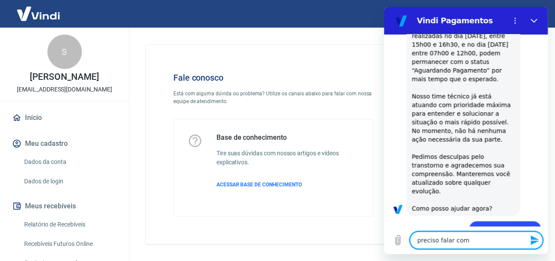
type textarea "x"
type textarea "preciso falar com u"
type textarea "x"
type textarea "preciso falar com um"
type textarea "x"
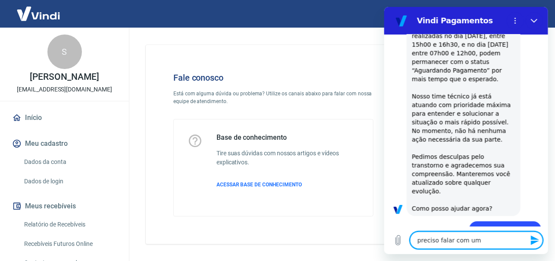
type textarea "preciso falar com um"
type textarea "x"
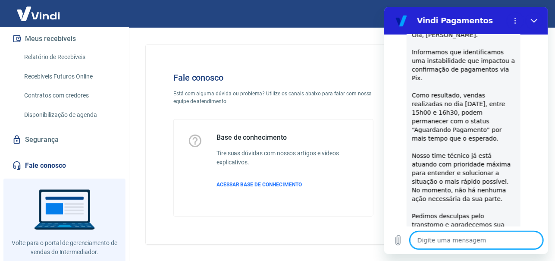
scroll to position [186, 0]
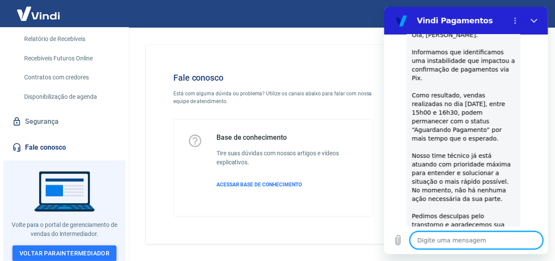
click at [104, 250] on link "Voltar para Intermediador" at bounding box center [65, 253] width 104 height 16
